Goal: Transaction & Acquisition: Purchase product/service

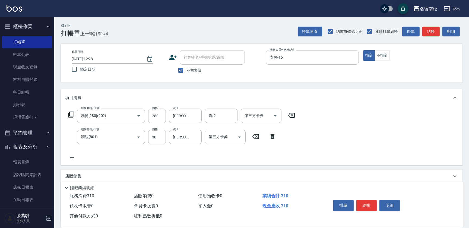
click at [364, 210] on div "掛單 結帳 明細" at bounding box center [366, 206] width 71 height 17
click at [369, 205] on button "結帳" at bounding box center [367, 205] width 20 height 11
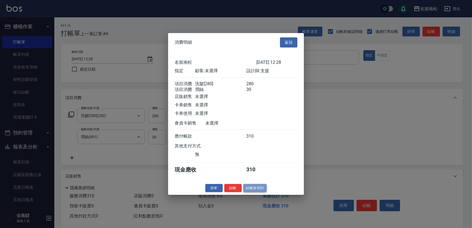
click at [252, 191] on button "結帳並列印" at bounding box center [255, 188] width 24 height 8
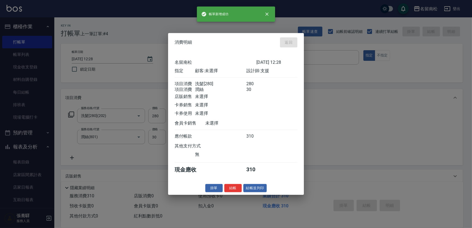
type input "[DATE] 14:54"
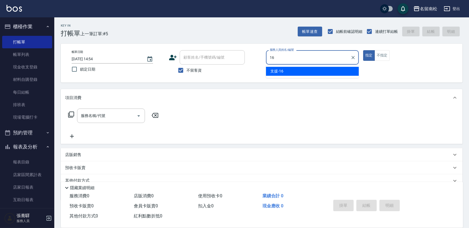
type input "支援-16"
type button "true"
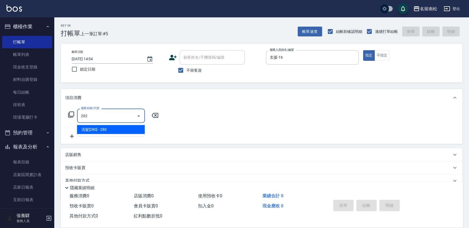
type input "洗髮[280](202)"
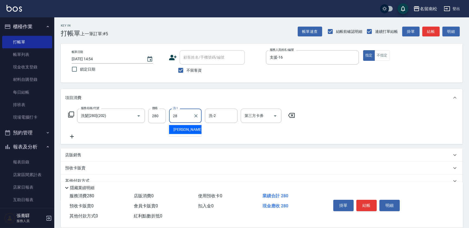
type input "[PERSON_NAME]-28"
click at [369, 206] on button "結帳" at bounding box center [367, 205] width 20 height 11
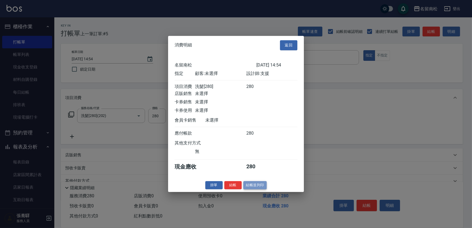
click at [253, 186] on button "結帳並列印" at bounding box center [255, 185] width 24 height 8
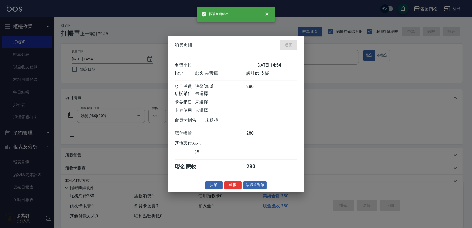
type input "[DATE] 14:55"
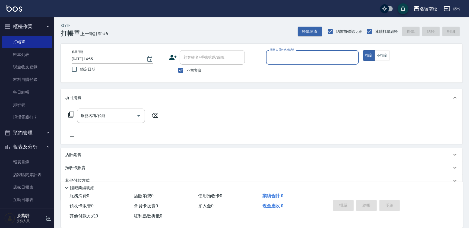
click at [288, 55] on div "服務人員姓名/編號 服務人員姓名/編號" at bounding box center [312, 57] width 93 height 14
type input "支援-16"
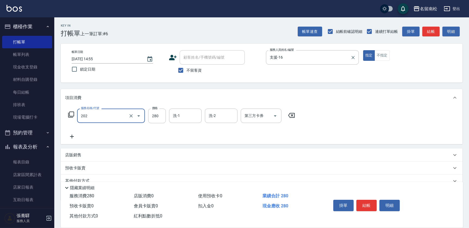
type input "洗髮[280](202)"
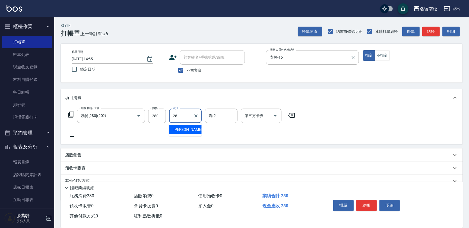
type input "[PERSON_NAME]-28"
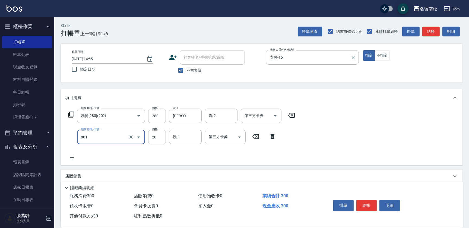
type input "潤絲(801)"
type input "[PERSON_NAME]-28"
click at [162, 136] on input "20" at bounding box center [157, 137] width 18 height 15
type input "30"
click at [370, 207] on button "結帳" at bounding box center [367, 205] width 20 height 11
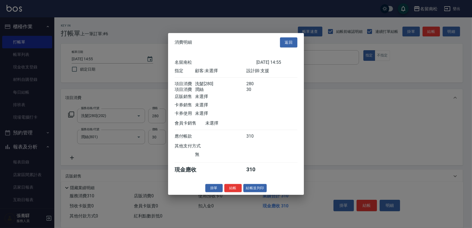
click at [262, 185] on div "消費明細 返回 名留南松 [DATE] 14:55 指定 顧客: 未選擇 設計師: 支援 項目消費 洗髮[280] 280 項目消費 潤絲 30 店販銷售 未…" at bounding box center [236, 114] width 136 height 162
click at [249, 192] on button "結帳並列印" at bounding box center [255, 188] width 24 height 8
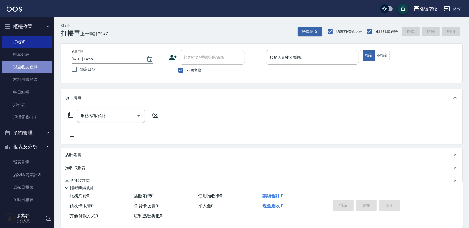
click at [27, 62] on link "現金收支登錄" at bounding box center [27, 67] width 50 height 12
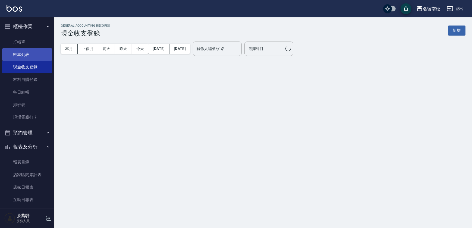
click at [30, 57] on link "帳單列表" at bounding box center [27, 54] width 50 height 12
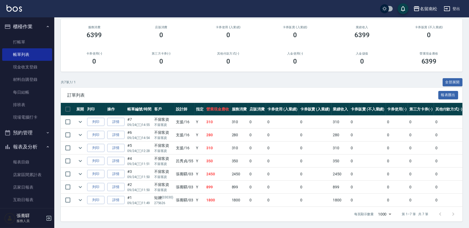
scroll to position [49, 0]
click at [115, 131] on link "詳情" at bounding box center [115, 135] width 17 height 8
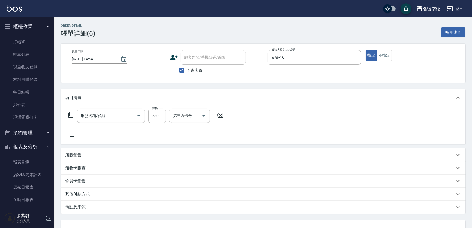
type input "[DATE] 14:54"
checkbox input "true"
type input "支援-16"
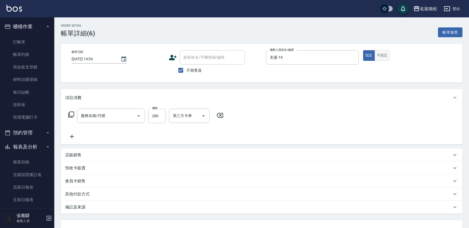
type input "洗髮[280](202)"
click at [378, 56] on button "不指定" at bounding box center [382, 55] width 15 height 11
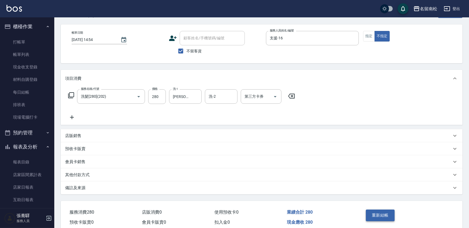
scroll to position [43, 0]
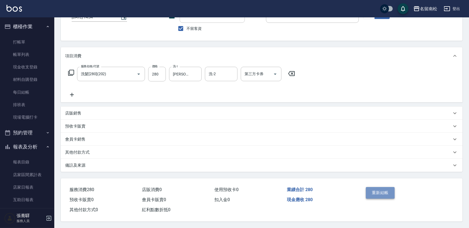
click at [381, 189] on button "重新結帳" at bounding box center [380, 192] width 29 height 11
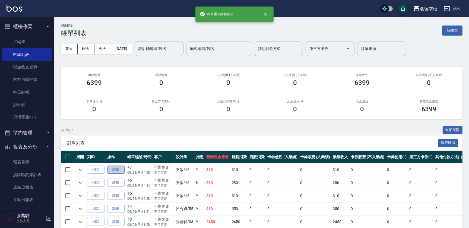
click at [123, 169] on link "詳情" at bounding box center [115, 170] width 17 height 8
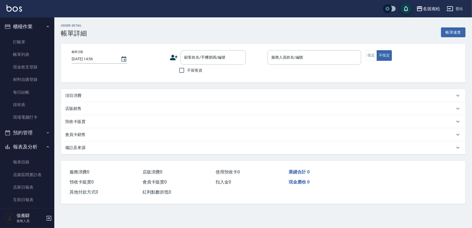
type input "[DATE] 14:55"
checkbox input "true"
type input "支援-16"
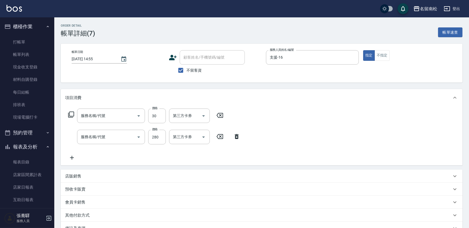
type input "潤絲(801)"
type input "洗髮[280](202)"
click at [383, 51] on button "不指定" at bounding box center [382, 55] width 15 height 11
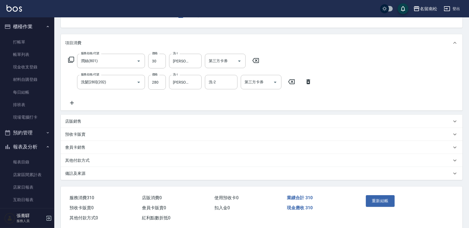
scroll to position [64, 0]
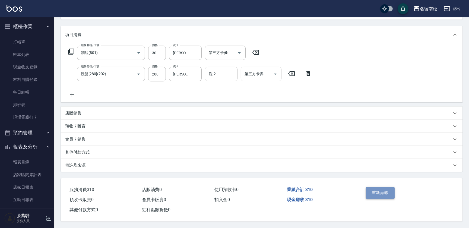
click at [386, 192] on button "重新結帳" at bounding box center [380, 192] width 29 height 11
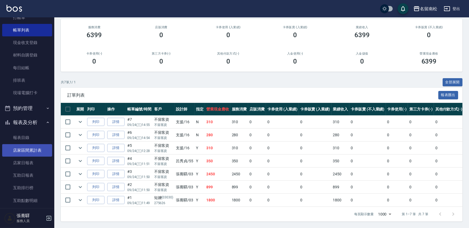
scroll to position [24, 0]
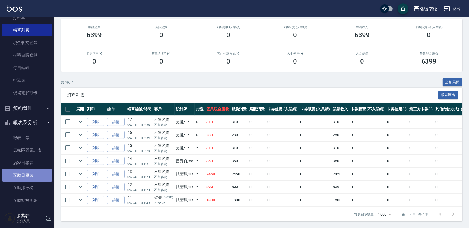
click at [29, 177] on link "互助日報表" at bounding box center [27, 175] width 50 height 12
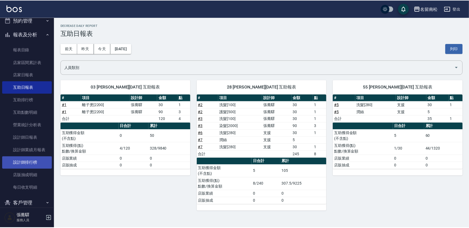
scroll to position [123, 0]
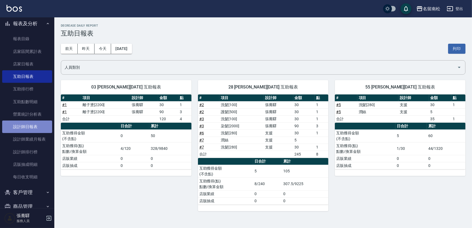
click at [35, 127] on link "設計師日報表" at bounding box center [27, 127] width 50 height 12
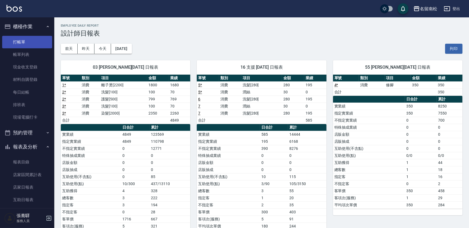
click at [24, 41] on link "打帳單" at bounding box center [27, 42] width 50 height 12
